Goal: Information Seeking & Learning: Learn about a topic

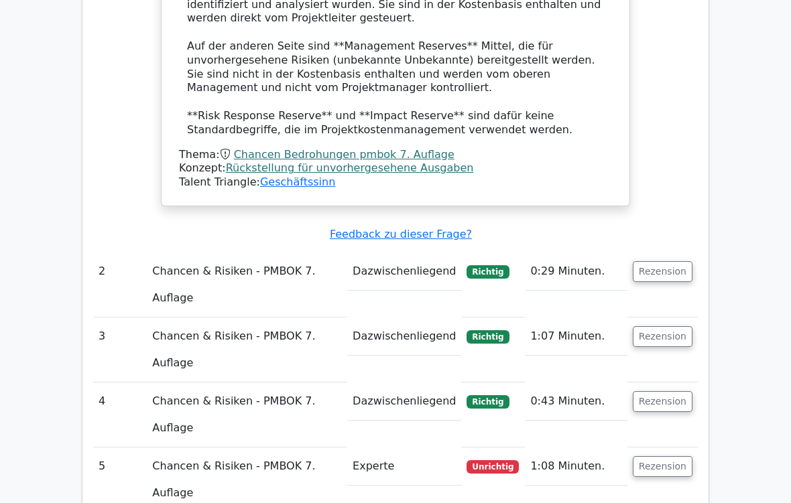
scroll to position [1469, 0]
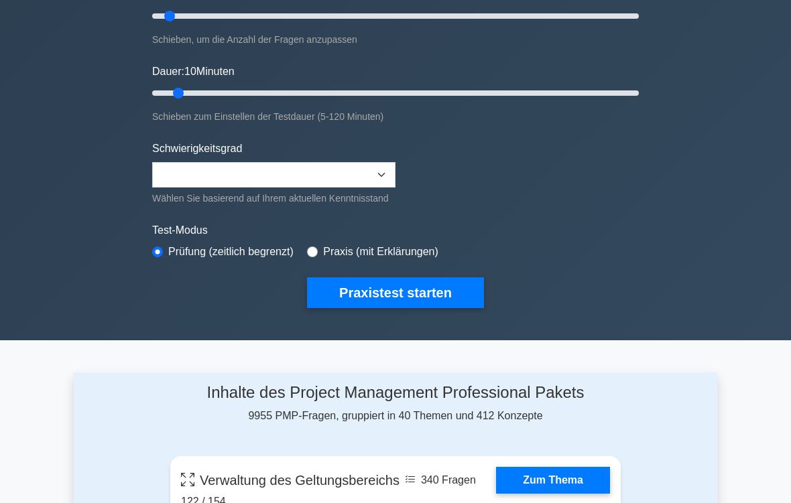
scroll to position [196, 0]
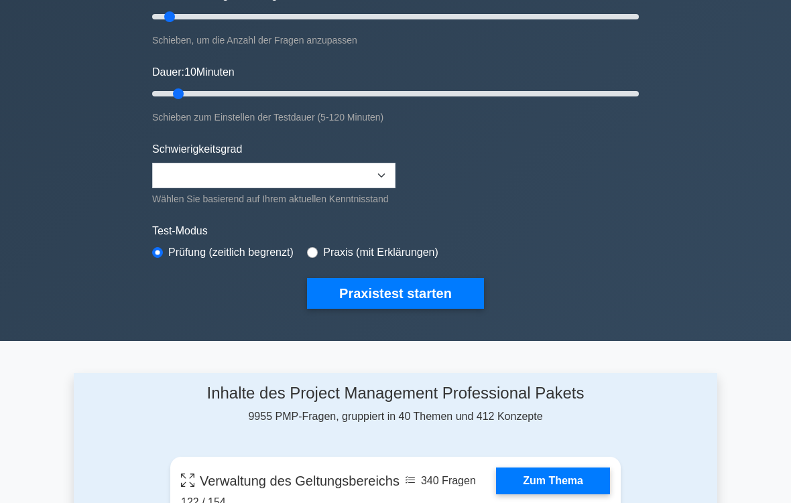
click at [420, 303] on button "Praxistest starten" at bounding box center [395, 293] width 177 height 31
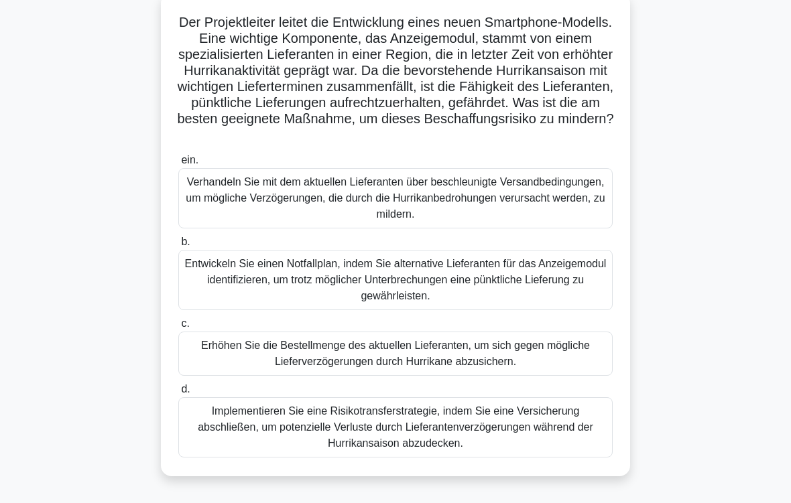
scroll to position [86, 0]
click at [552, 291] on div "Entwickeln Sie einen Notfallplan, indem Sie alternative Lieferanten für das Anz…" at bounding box center [395, 280] width 434 height 60
click at [178, 247] on input "b. Entwickeln Sie einen Notfallplan, indem Sie alternative Lieferanten für das …" at bounding box center [178, 242] width 0 height 9
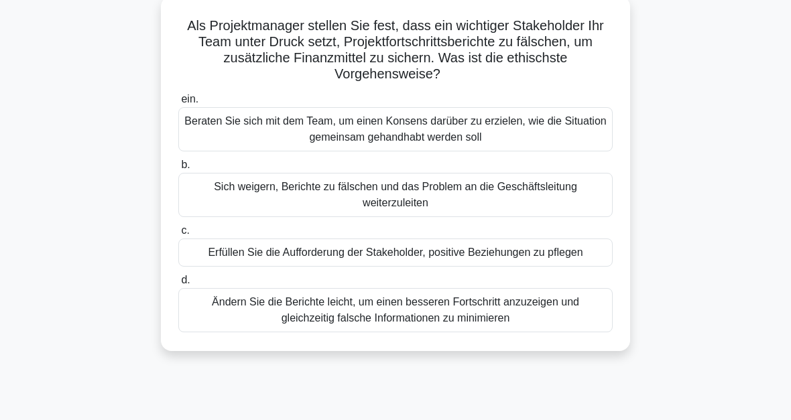
scroll to position [75, 0]
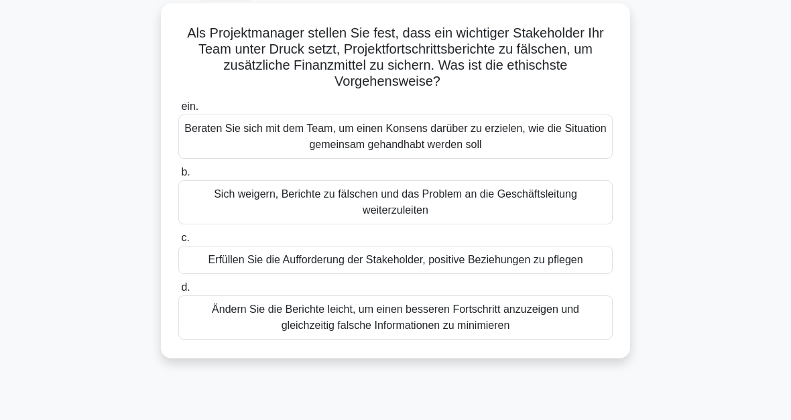
click at [555, 213] on div "Sich weigern, Berichte zu fälschen und das Problem an die Geschäftsleitung weit…" at bounding box center [395, 202] width 434 height 44
click at [178, 177] on input "b. Sich weigern, Berichte zu fälschen und das Problem an die Geschäftsleitung w…" at bounding box center [178, 172] width 0 height 9
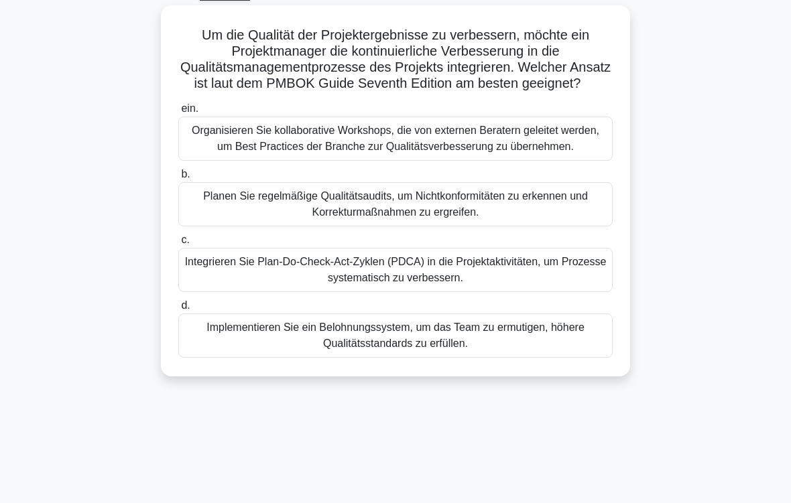
scroll to position [83, 0]
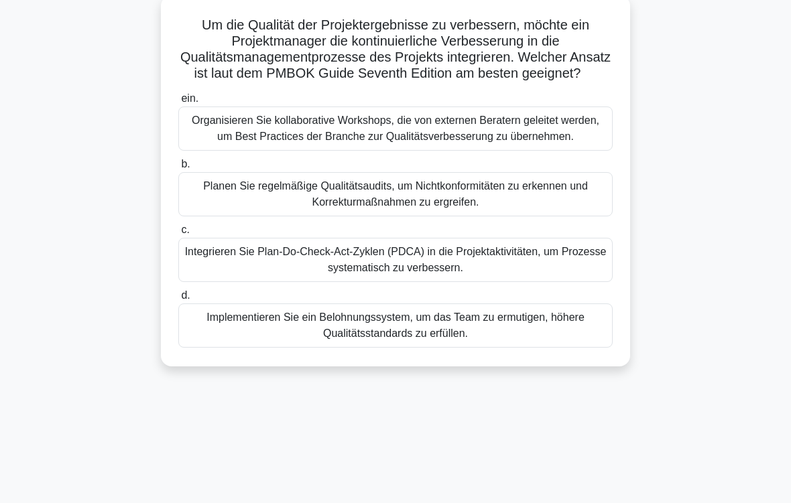
click at [553, 282] on div "Integrieren Sie Plan-Do-Check-Act-Zyklen (PDCA) in die Projektaktivitäten, um P…" at bounding box center [395, 260] width 434 height 44
click at [178, 234] on input "c. Integrieren Sie Plan-Do-Check-Act-Zyklen (PDCA) in die Projektaktivitäten, u…" at bounding box center [178, 230] width 0 height 9
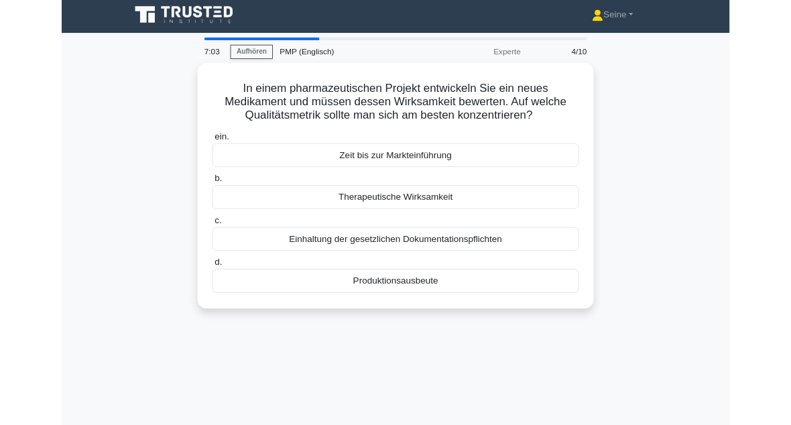
scroll to position [0, 0]
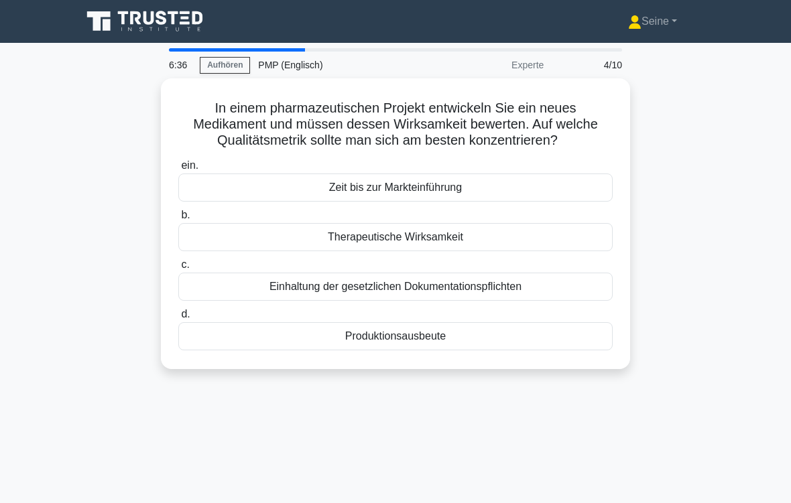
click at [564, 247] on div "Therapeutische Wirksamkeit" at bounding box center [395, 237] width 434 height 28
click at [178, 220] on input "b. Therapeutische Wirksamkeit" at bounding box center [178, 215] width 0 height 9
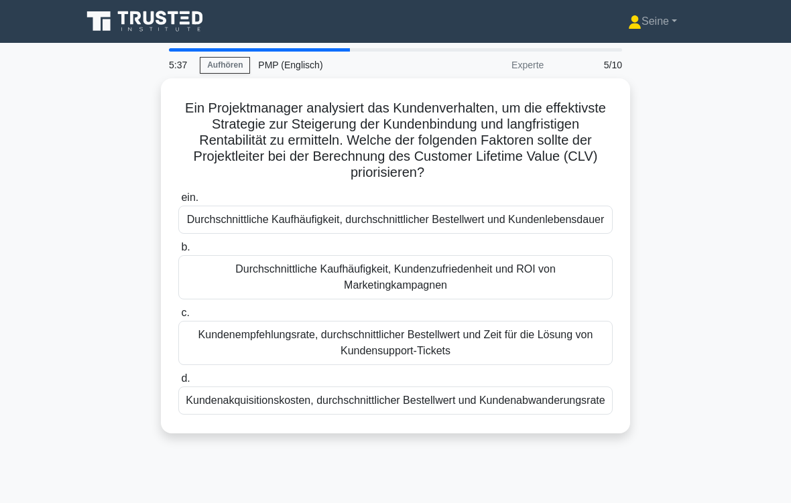
click at [579, 217] on div "Durchschnittliche Kaufhäufigkeit, durchschnittlicher Bestellwert und Kundenlebe…" at bounding box center [395, 220] width 434 height 28
click at [178, 202] on input "ein. Durchschnittliche Kaufhäufigkeit, durchschnittlicher Bestellwert und Kunde…" at bounding box center [178, 198] width 0 height 9
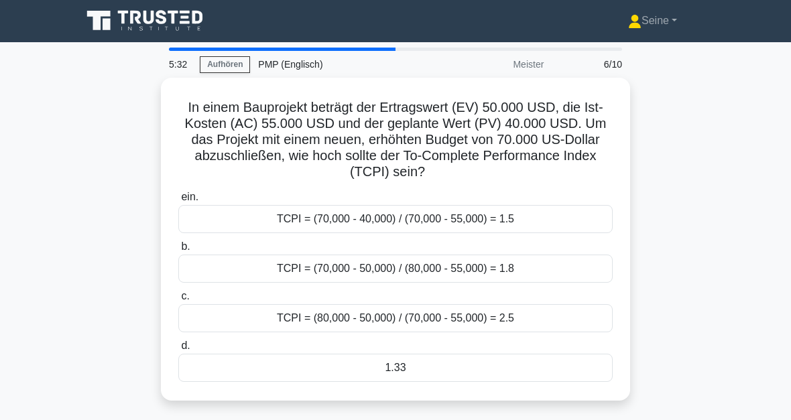
scroll to position [1, 0]
click at [439, 274] on div "TCPI = (70,000 - 50,000) / (80,000 - 55,000) = 1.8" at bounding box center [395, 269] width 434 height 28
click at [178, 251] on input "b. TCPI = (70,000 - 50,000) / (80,000 - 55,000) = 1.8" at bounding box center [178, 247] width 0 height 9
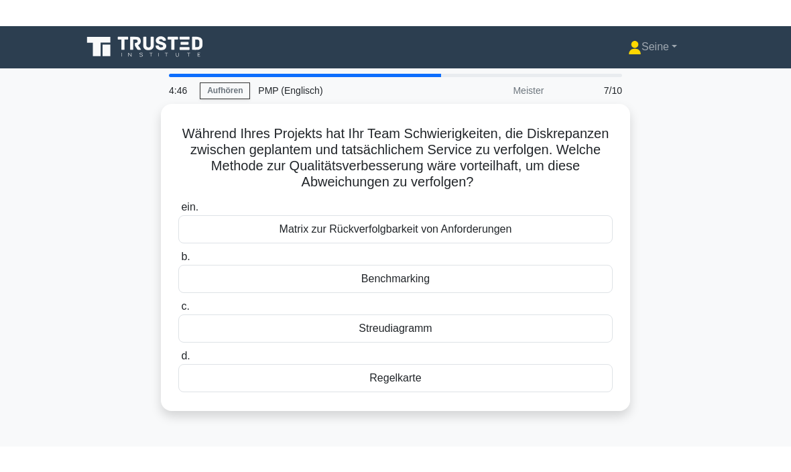
scroll to position [0, 0]
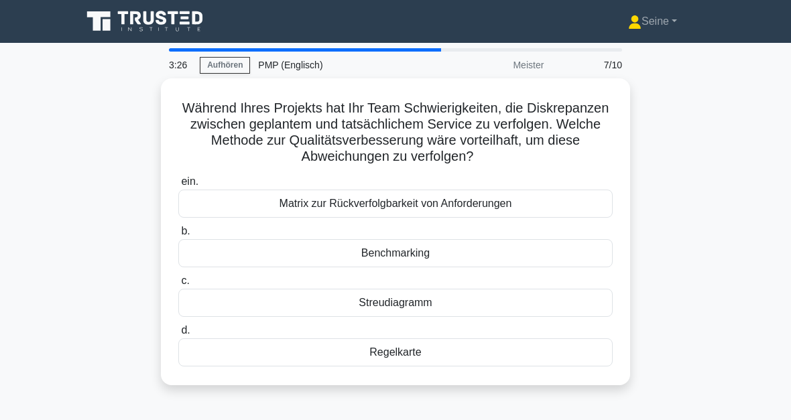
click at [414, 201] on div "Matrix zur Rückverfolgbarkeit von Anforderungen" at bounding box center [395, 204] width 434 height 28
click at [178, 186] on input "ein. Matrix zur Rückverfolgbarkeit von Anforderungen" at bounding box center [178, 182] width 0 height 9
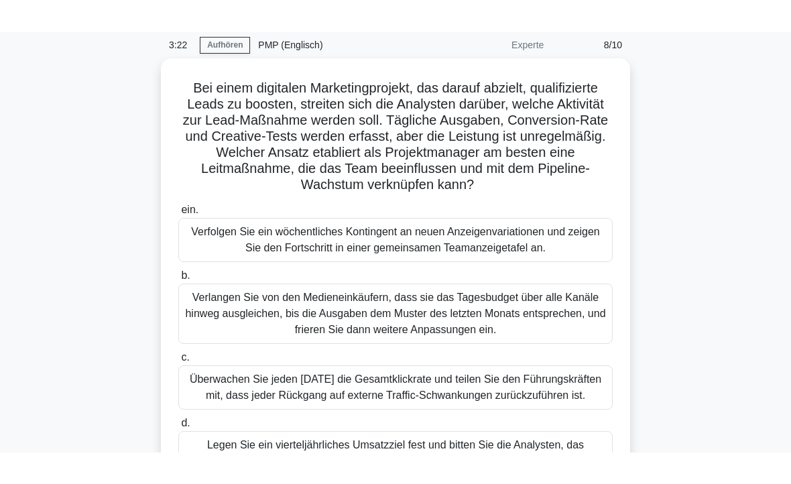
scroll to position [52, 0]
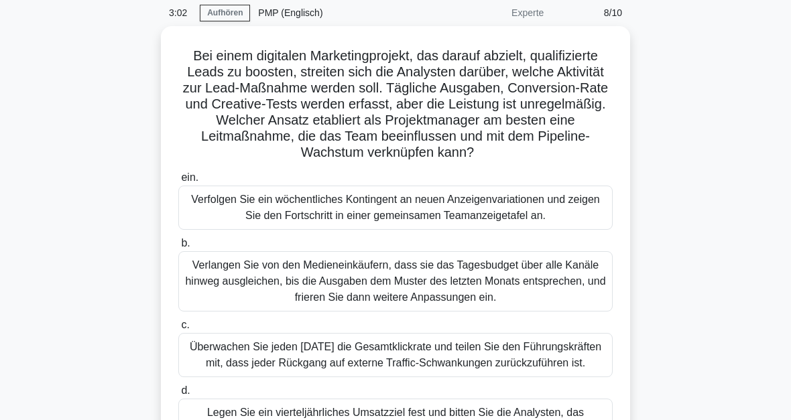
click at [685, 134] on div "Bei einem digitalen Marketingprojekt, das darauf abzielt, qualifizierte Leads z…" at bounding box center [395, 252] width 643 height 452
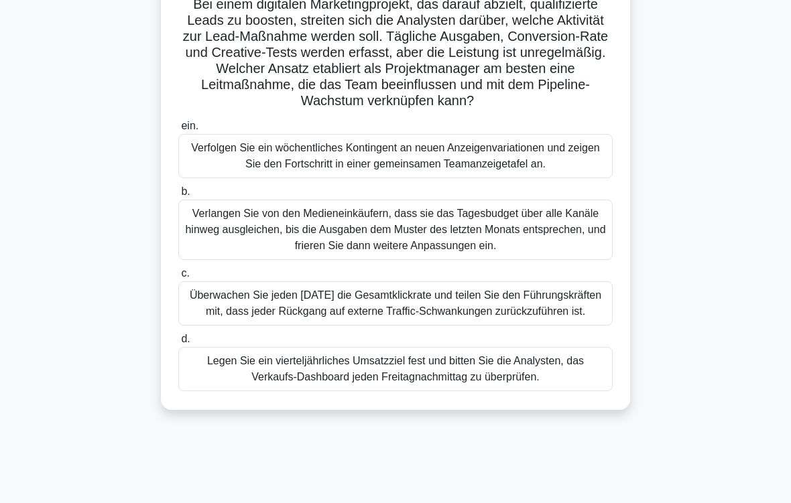
scroll to position [104, 0]
click at [539, 391] on div "Legen Sie ein vierteljährliches Umsatzziel fest und bitten Sie die Analysten, d…" at bounding box center [395, 369] width 434 height 44
click at [178, 344] on input "d. Legen Sie ein vierteljährliches Umsatzziel fest und bitten Sie die Analysten…" at bounding box center [178, 339] width 0 height 9
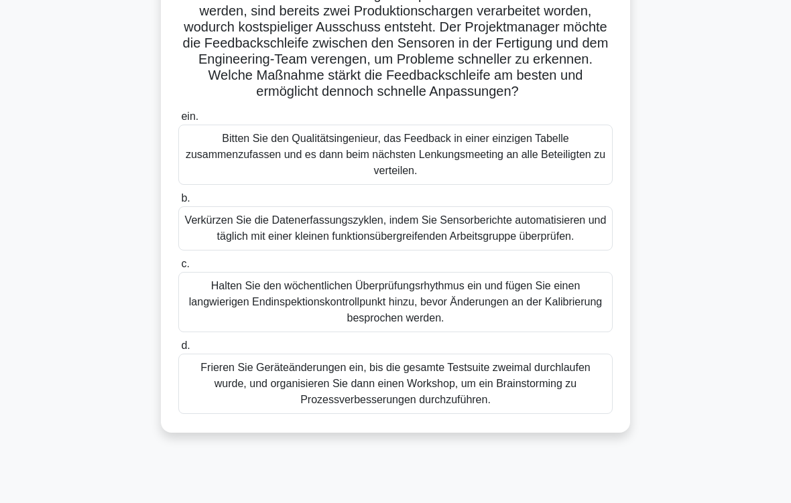
scroll to position [129, 0]
click at [575, 243] on div "Verkürzen Sie die Datenerfassungszyklen, indem Sie Sensorberichte automatisiere…" at bounding box center [395, 228] width 434 height 44
click at [178, 203] on input "b. Verkürzen Sie die Datenerfassungszyklen, indem Sie Sensorberichte automatisi…" at bounding box center [178, 198] width 0 height 9
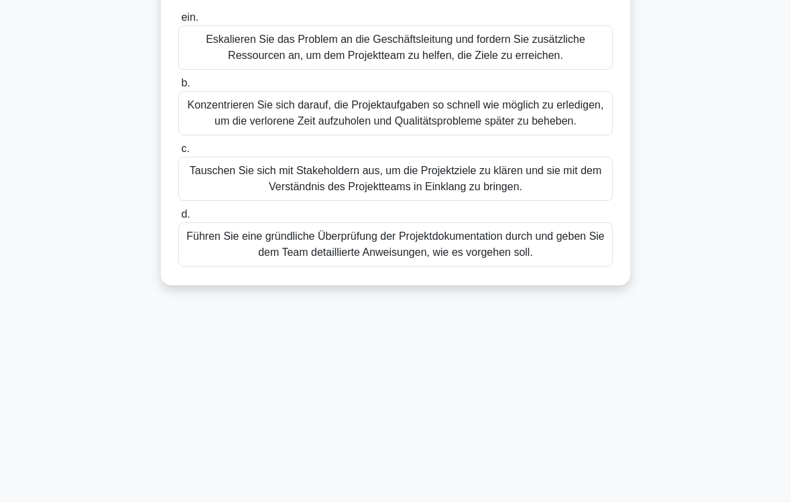
scroll to position [180, 0]
click at [578, 201] on div "Tauschen Sie sich mit Stakeholdern aus, um die Projektziele zu klären und sie m…" at bounding box center [395, 179] width 434 height 44
click at [178, 153] on input "c. Tauschen Sie sich mit Stakeholdern aus, um die Projektziele zu klären und si…" at bounding box center [178, 149] width 0 height 9
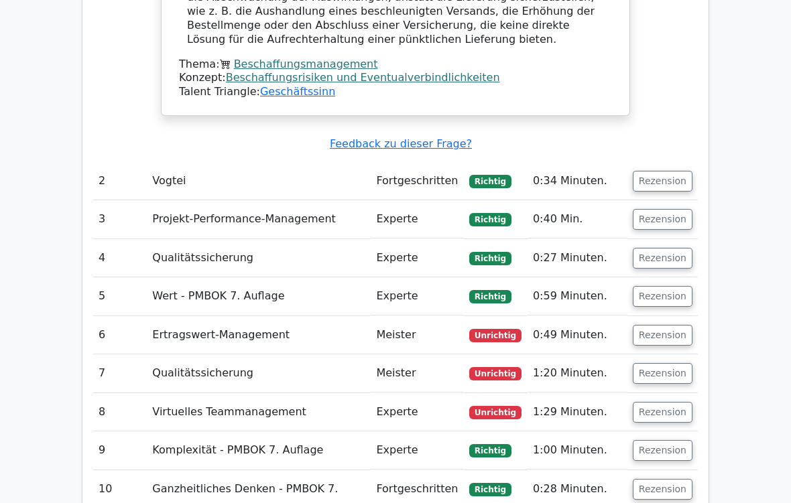
scroll to position [1541, 0]
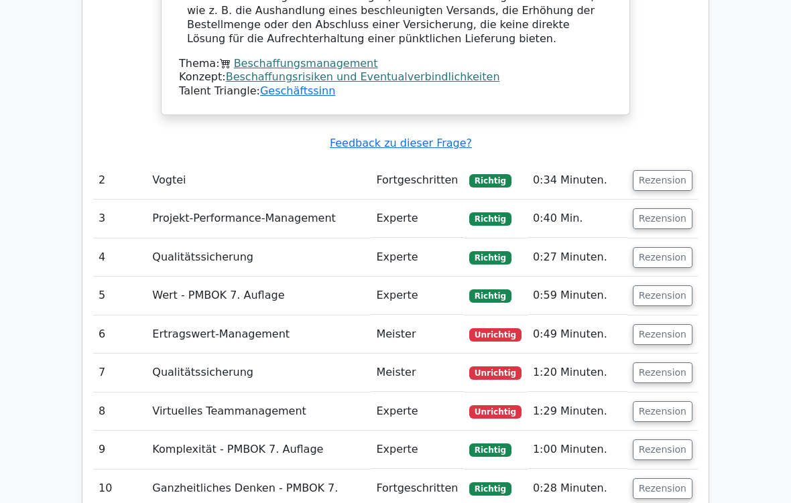
click at [661, 324] on button "Rezension" at bounding box center [662, 334] width 60 height 21
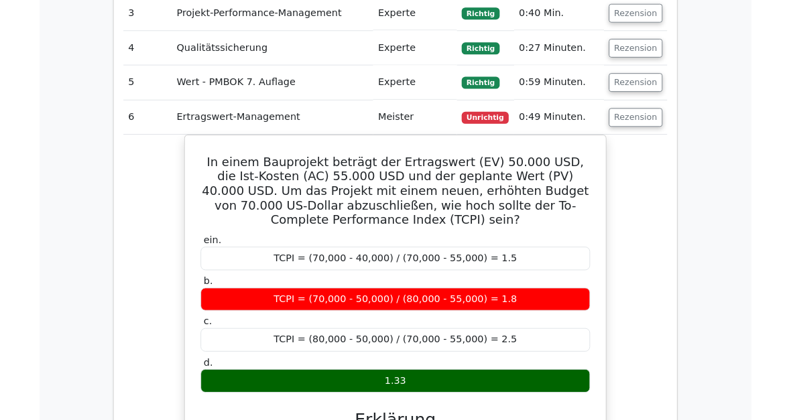
scroll to position [1745, 0]
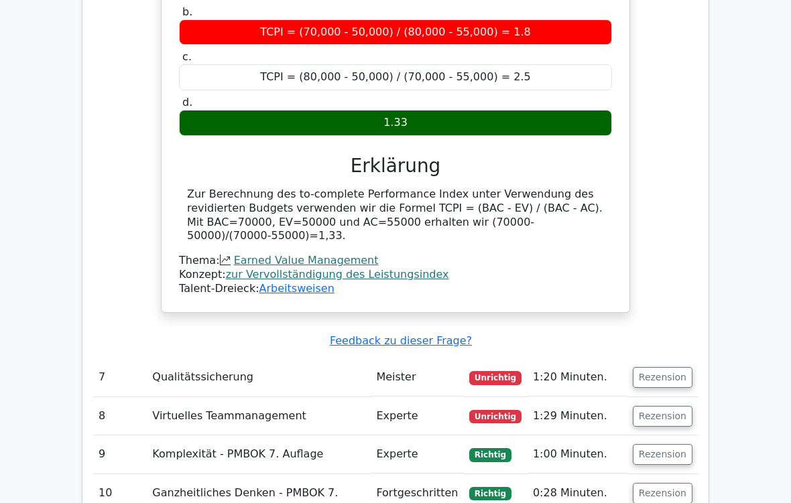
click at [667, 368] on button "Rezension" at bounding box center [662, 378] width 60 height 21
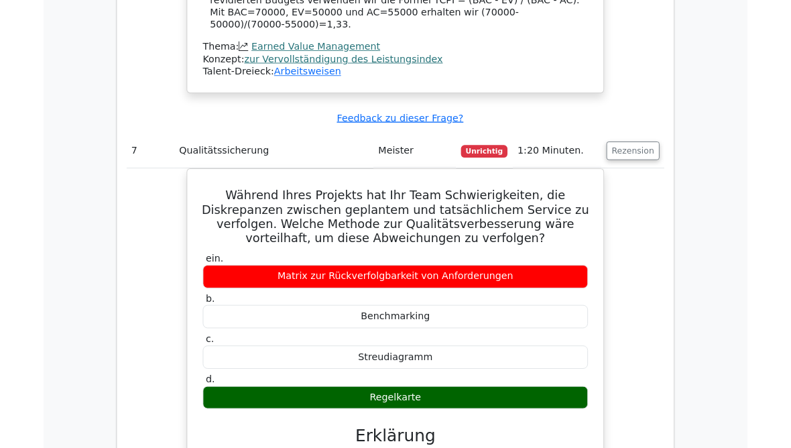
scroll to position [2362, 0]
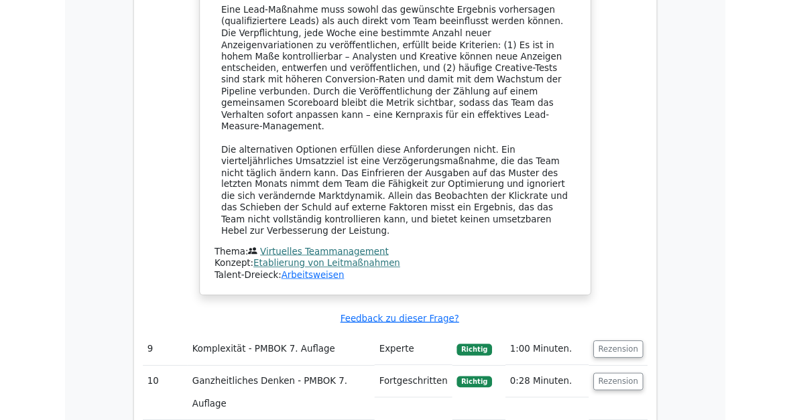
scroll to position [0, 0]
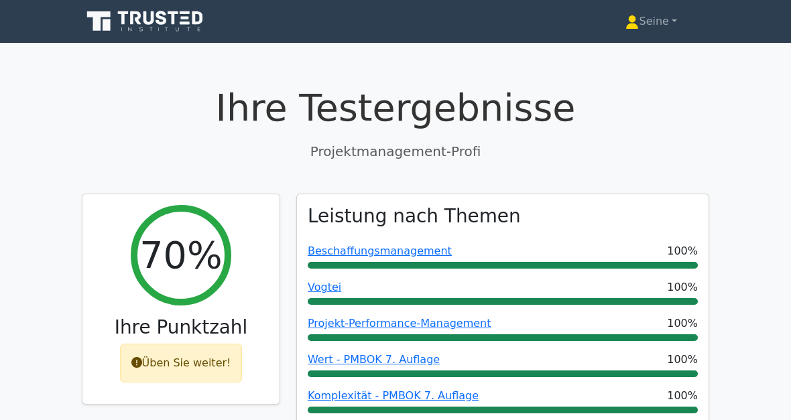
click at [653, 35] on link "Seine" at bounding box center [651, 21] width 116 height 27
click at [637, 50] on link "Profil" at bounding box center [647, 52] width 106 height 21
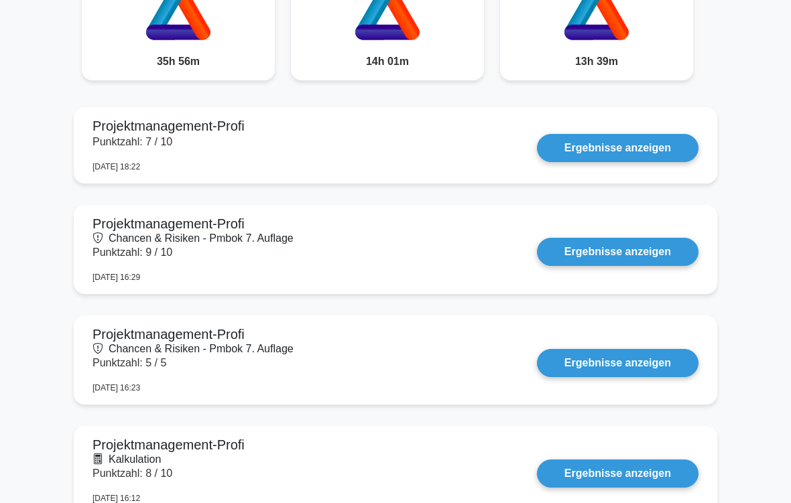
scroll to position [801, 0]
click at [608, 150] on link "Ergebnisse anzeigen" at bounding box center [617, 148] width 161 height 28
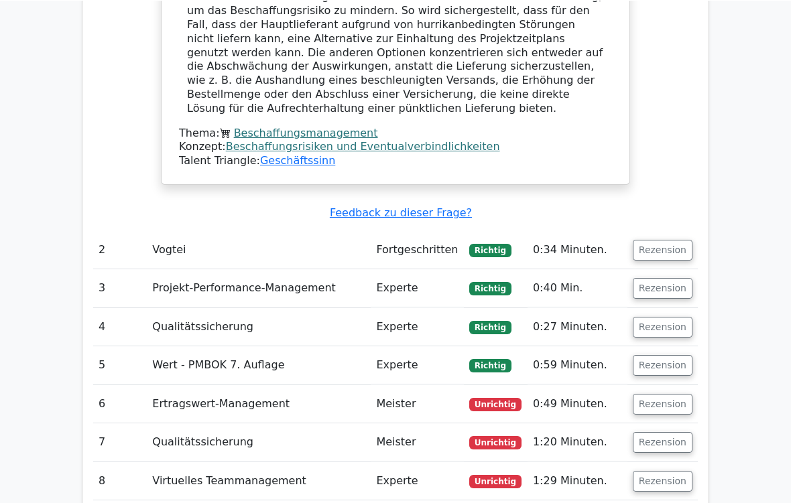
scroll to position [1471, 0]
click at [670, 241] on button "Rezension" at bounding box center [662, 251] width 60 height 21
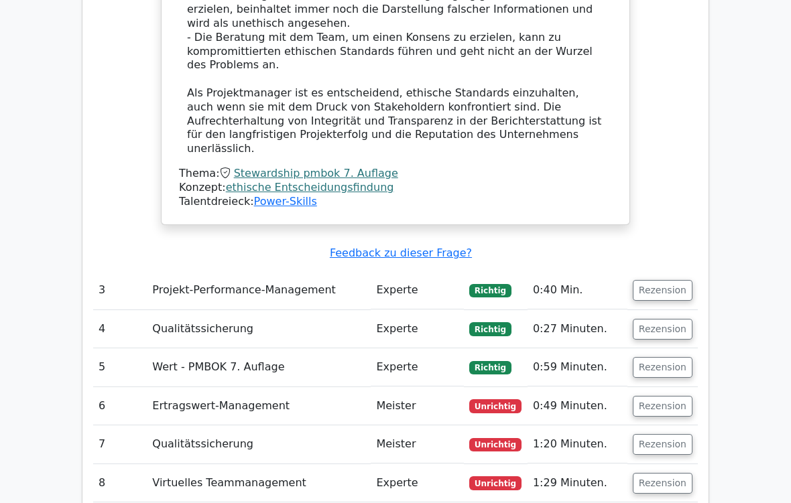
scroll to position [2453, 0]
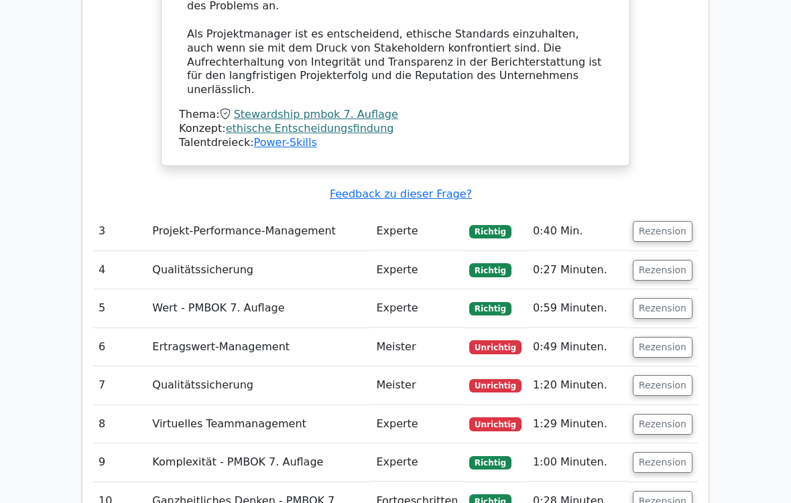
click at [675, 221] on button "Rezension" at bounding box center [662, 231] width 60 height 21
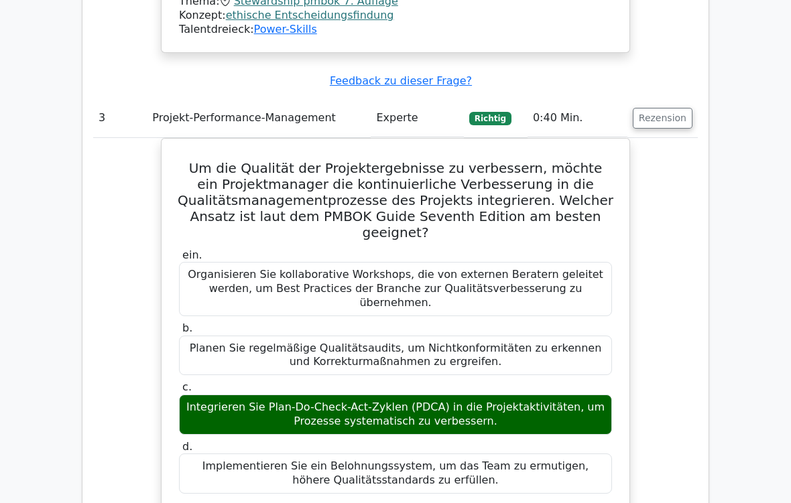
scroll to position [2568, 0]
